Goal: Task Accomplishment & Management: Manage account settings

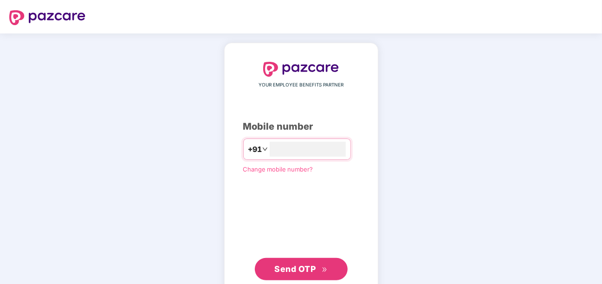
type input "*"
type input "**********"
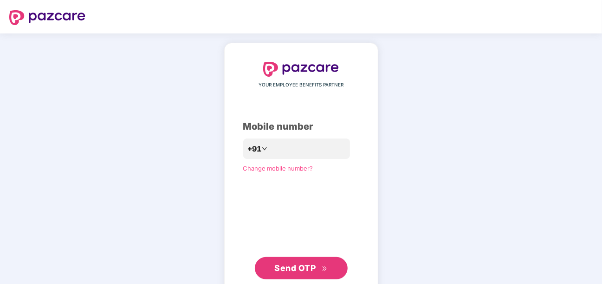
click at [287, 267] on span "Send OTP" at bounding box center [294, 268] width 41 height 10
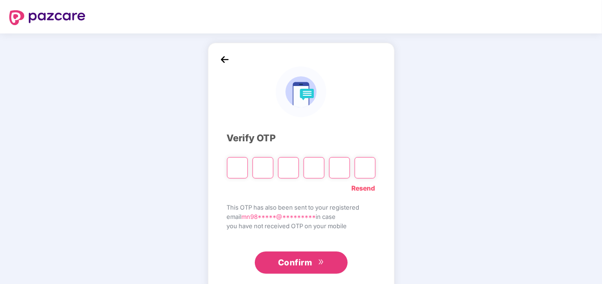
type input "*"
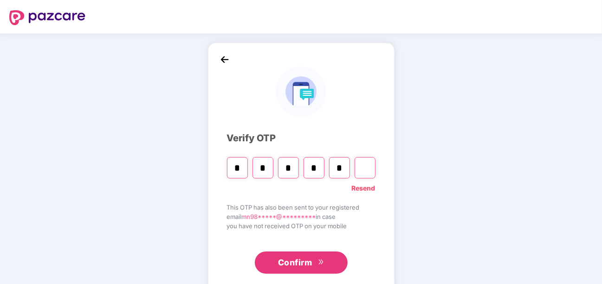
type input "*"
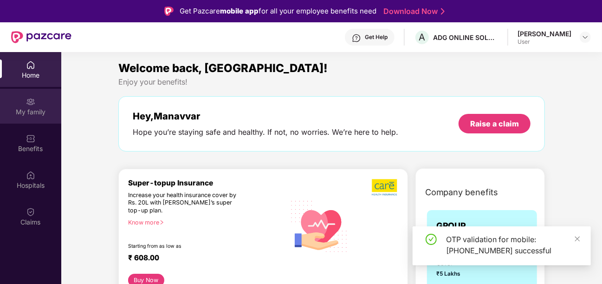
click at [35, 107] on div "My family" at bounding box center [30, 111] width 61 height 9
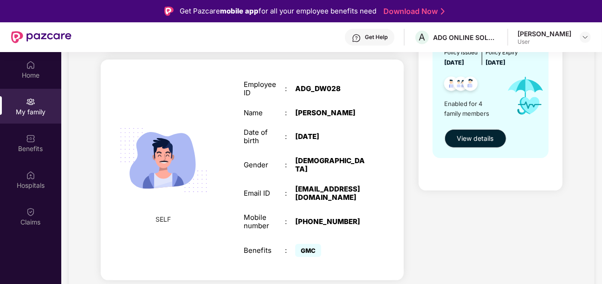
scroll to position [93, 0]
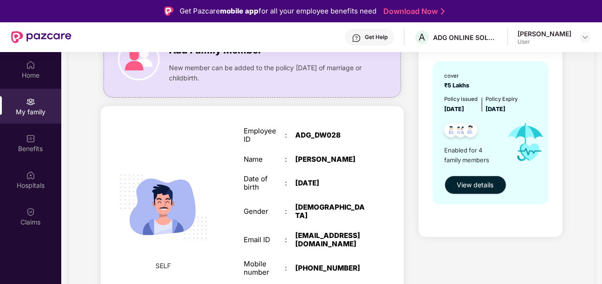
click at [319, 131] on div "ADG_DW028" at bounding box center [331, 135] width 72 height 8
click at [478, 189] on span "View details" at bounding box center [475, 185] width 37 height 10
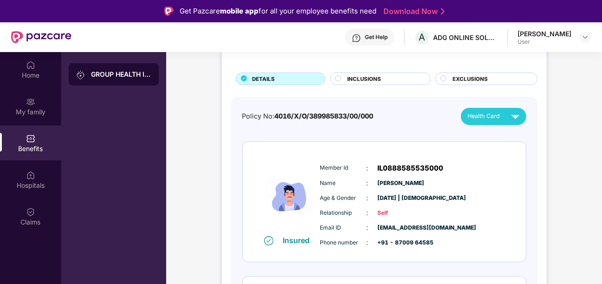
scroll to position [93, 0]
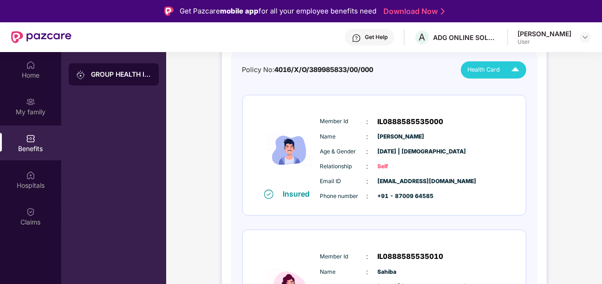
click at [491, 76] on div "Health Card" at bounding box center [496, 70] width 56 height 16
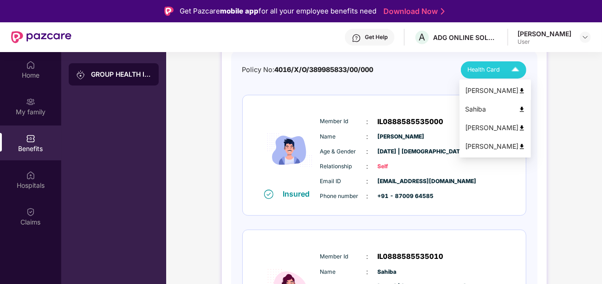
click at [493, 90] on div "[PERSON_NAME]" at bounding box center [495, 90] width 60 height 10
